Goal: Navigation & Orientation: Understand site structure

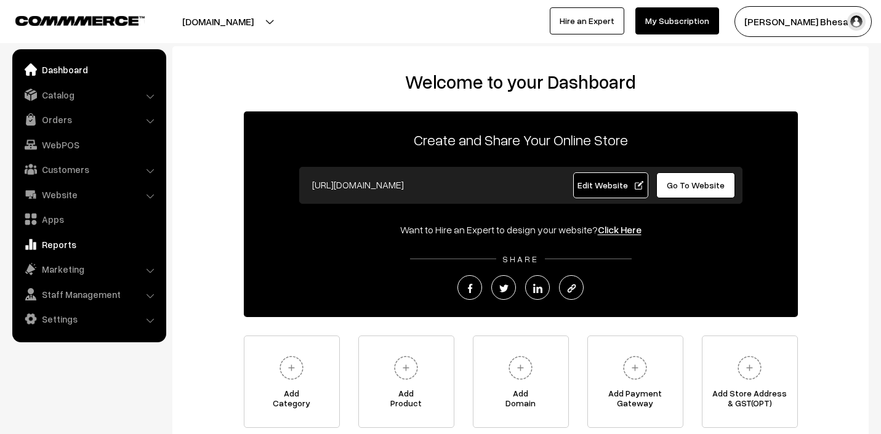
click at [82, 244] on link "Reports" at bounding box center [88, 244] width 147 height 22
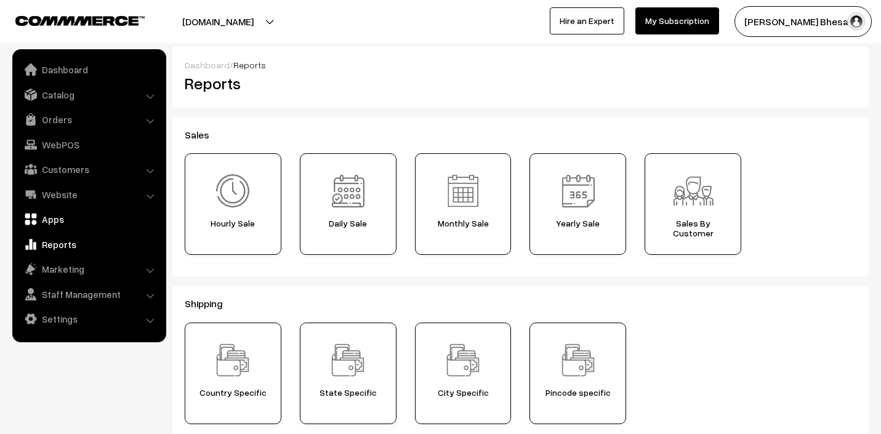
click at [74, 216] on link "Apps" at bounding box center [88, 219] width 147 height 22
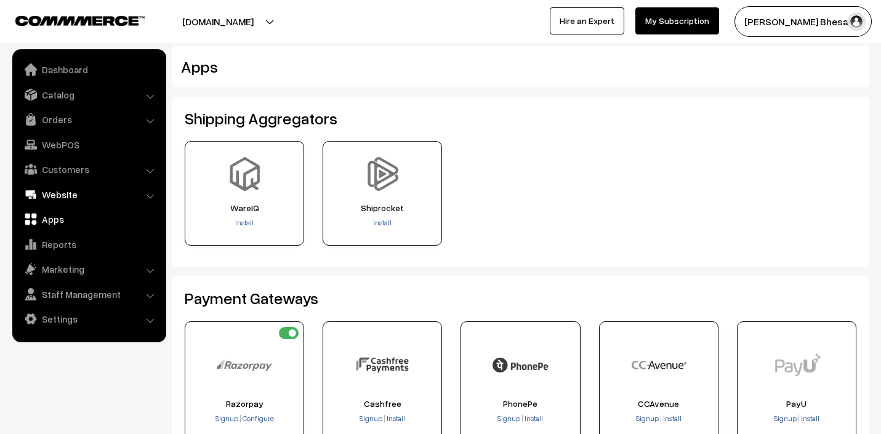
click at [104, 196] on link "Website" at bounding box center [88, 195] width 147 height 22
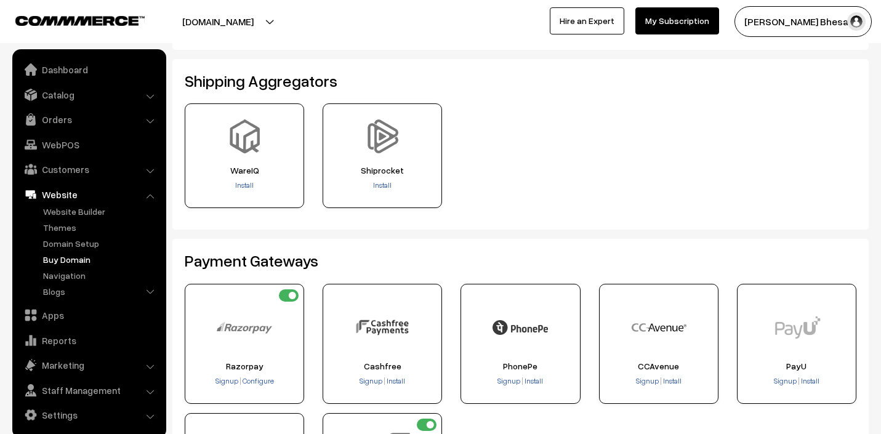
scroll to position [39, 0]
click at [59, 75] on link "Dashboard" at bounding box center [88, 70] width 147 height 22
